Goal: Transaction & Acquisition: Purchase product/service

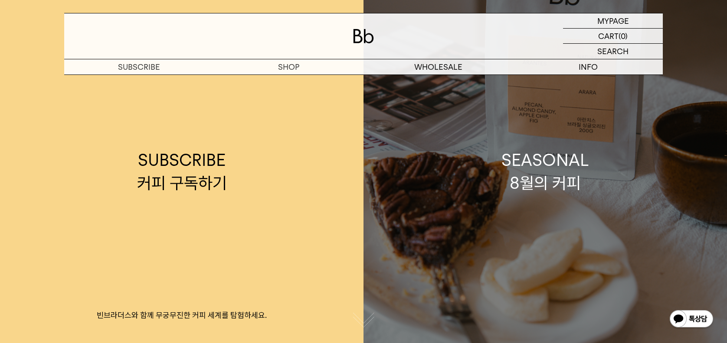
click at [495, 166] on link "SEASONAL 8월의 커피" at bounding box center [544, 171] width 363 height 343
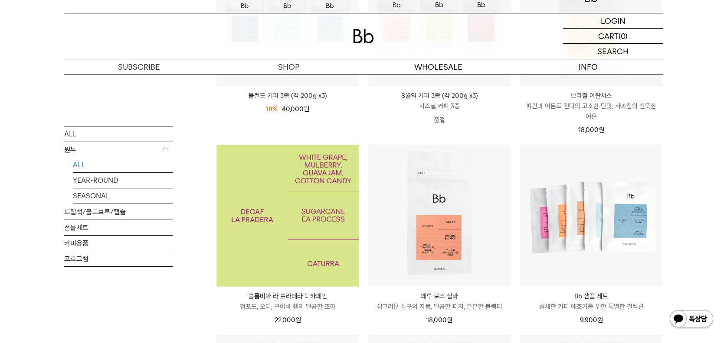
scroll to position [217, 0]
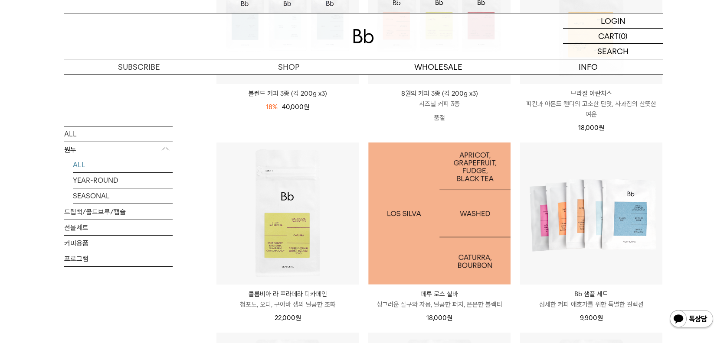
click at [454, 242] on img at bounding box center [439, 214] width 142 height 142
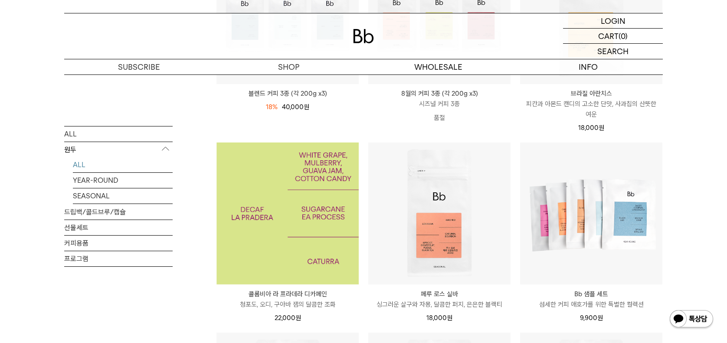
click at [299, 219] on img at bounding box center [287, 214] width 142 height 142
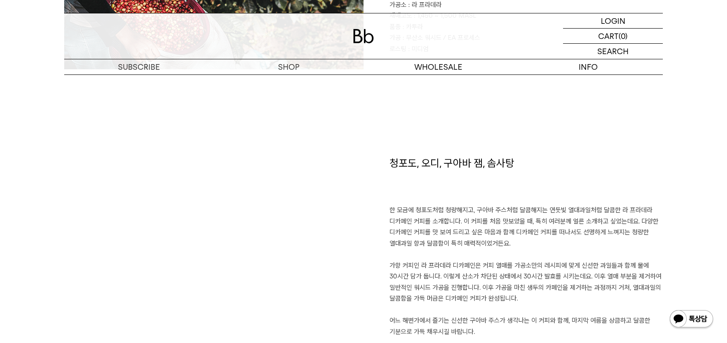
scroll to position [564, 0]
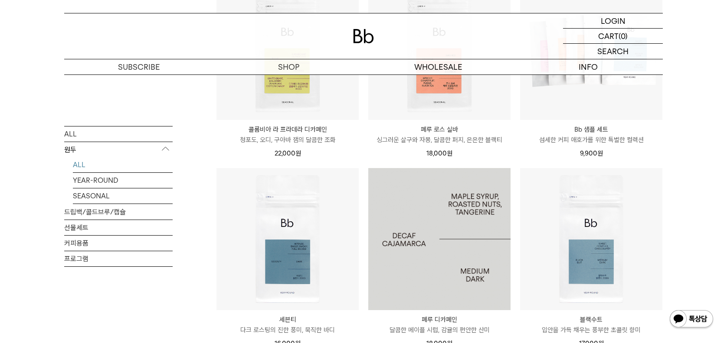
scroll to position [304, 0]
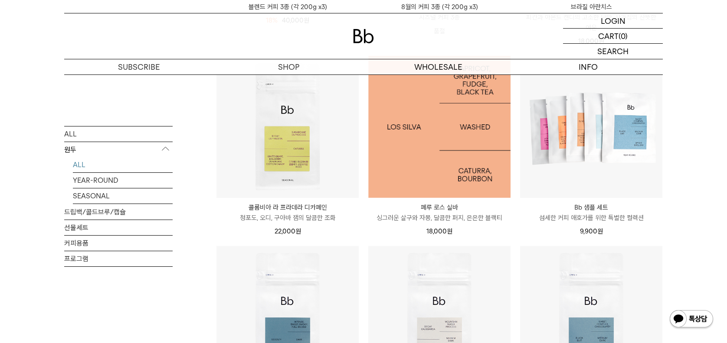
click at [433, 133] on img at bounding box center [439, 127] width 142 height 142
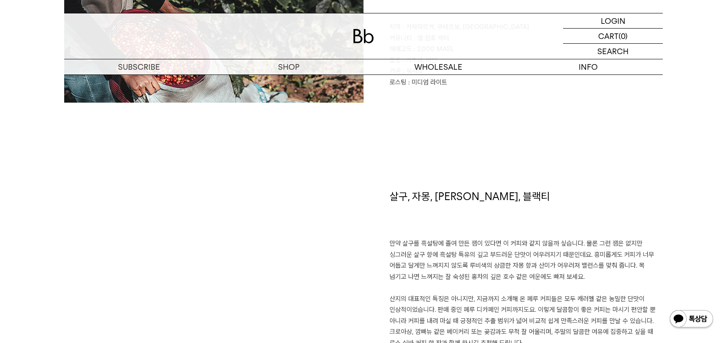
scroll to position [520, 0]
